Goal: Information Seeking & Learning: Learn about a topic

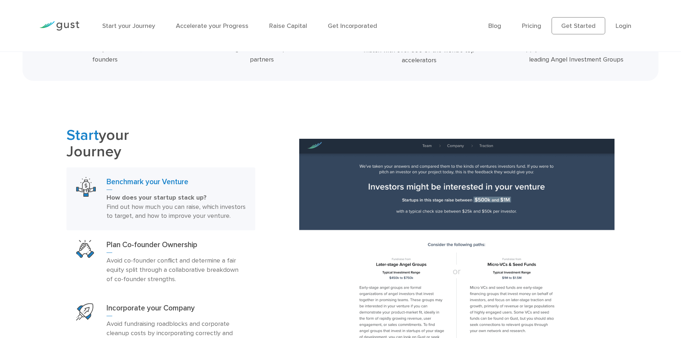
scroll to position [429, 0]
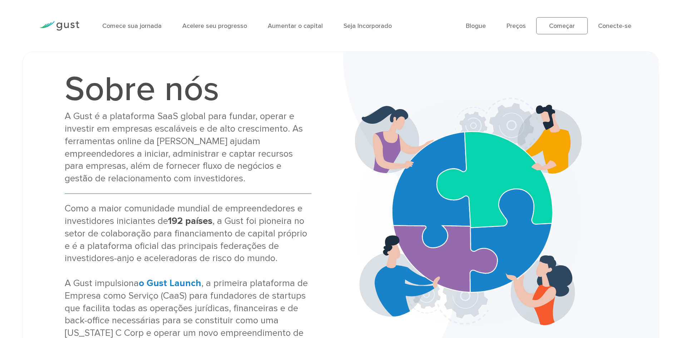
click at [70, 26] on img at bounding box center [59, 26] width 40 height 10
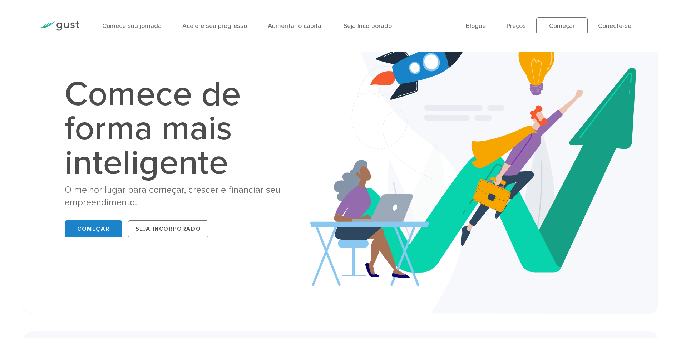
scroll to position [64, 0]
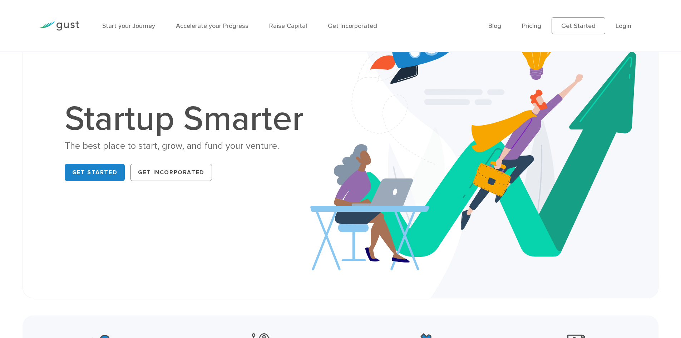
click at [98, 129] on h1 "Startup Smarter" at bounding box center [188, 119] width 247 height 34
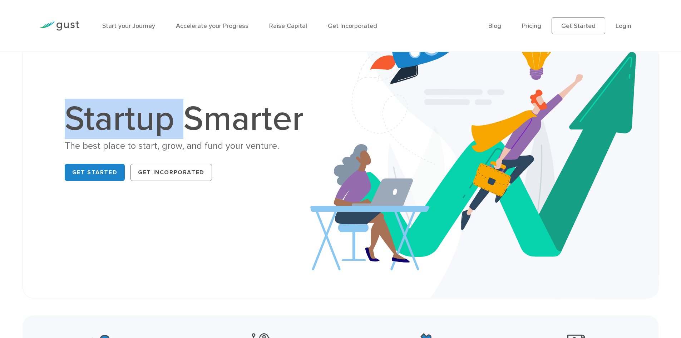
click at [98, 129] on h1 "Startup Smarter" at bounding box center [188, 119] width 247 height 34
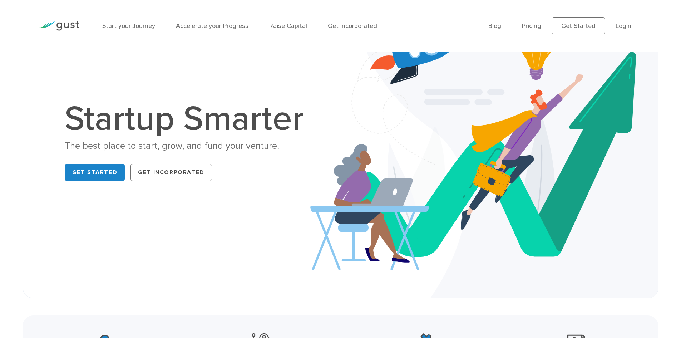
click at [203, 122] on h1 "Startup Smarter" at bounding box center [188, 119] width 247 height 34
click at [257, 149] on div "The best place to start, grow, and fund your venture." at bounding box center [188, 146] width 247 height 13
click at [248, 149] on div "The best place to start, grow, and fund your venture." at bounding box center [188, 146] width 247 height 13
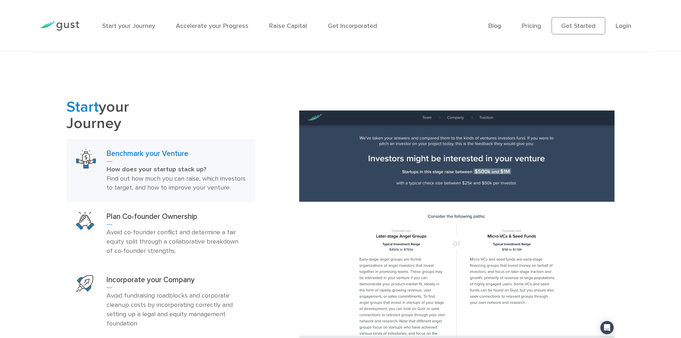
scroll to position [457, 0]
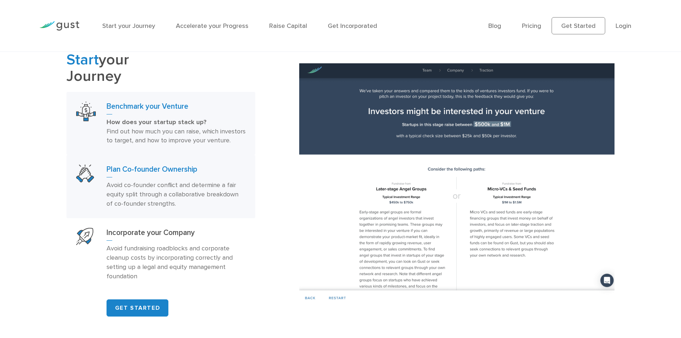
click at [152, 191] on p "Avoid co-founder conflict and determine a fair equity split through a collabora…" at bounding box center [176, 195] width 139 height 28
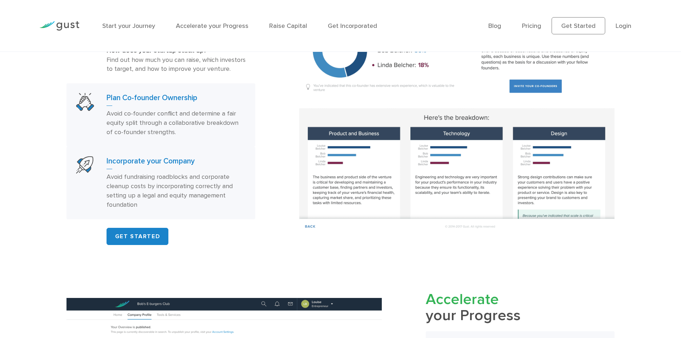
click at [205, 169] on h3 "Incorporate your Company" at bounding box center [176, 162] width 139 height 13
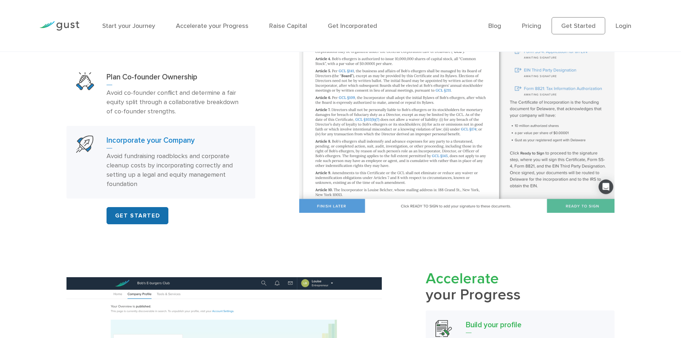
scroll to position [528, 0]
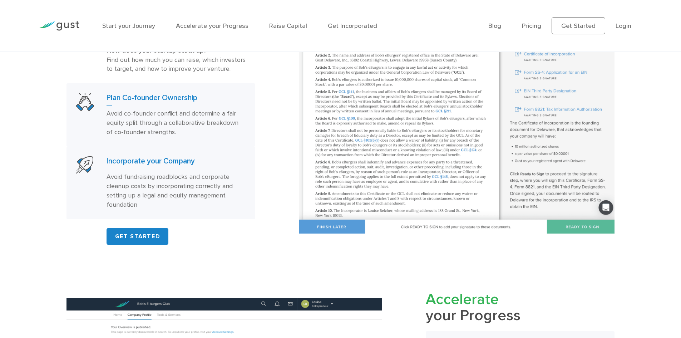
click at [200, 126] on p "Avoid co-founder conflict and determine a fair equity split through a collabora…" at bounding box center [176, 123] width 139 height 28
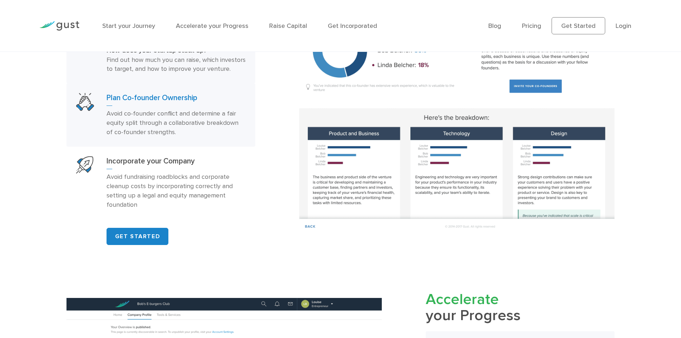
click at [213, 72] on span "Find out how much you can raise, which investors to target, and how to improve …" at bounding box center [176, 64] width 139 height 17
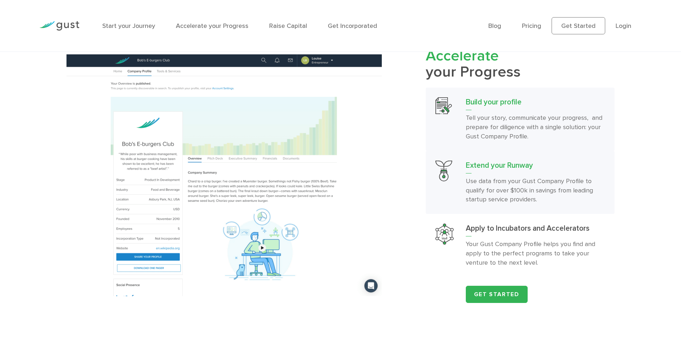
scroll to position [779, 0]
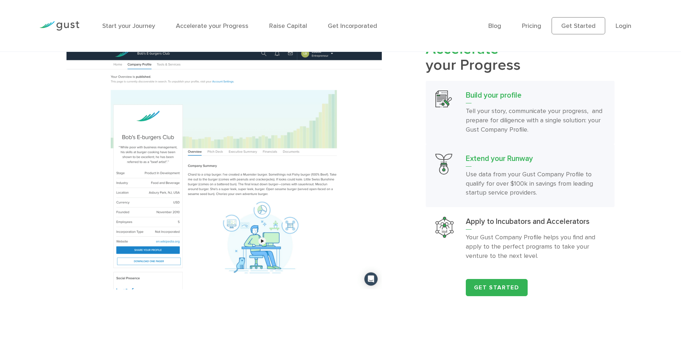
click at [494, 167] on h3 "Extend your Runway" at bounding box center [535, 160] width 139 height 13
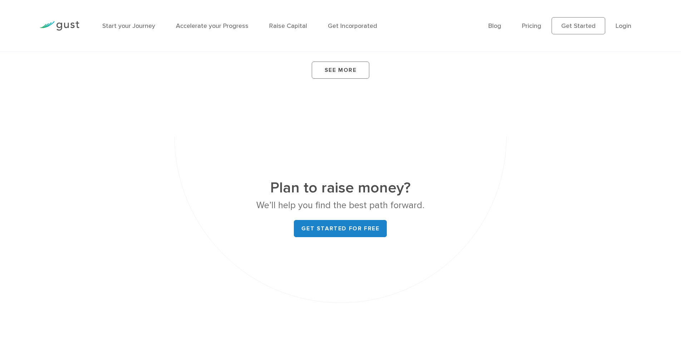
scroll to position [2745, 0]
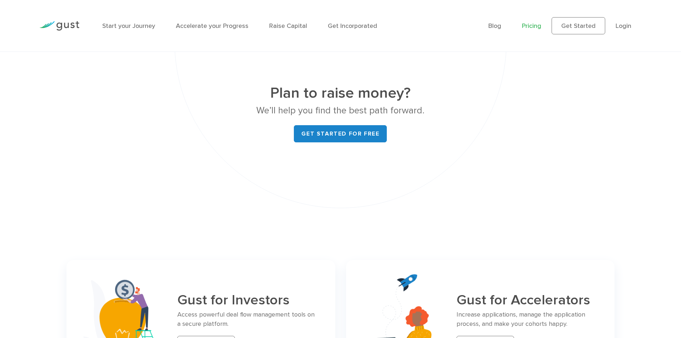
click at [533, 28] on link "Pricing" at bounding box center [531, 26] width 19 height 8
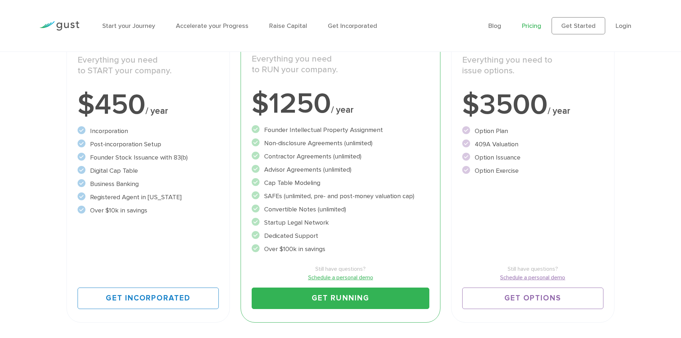
scroll to position [179, 0]
